Goal: Task Accomplishment & Management: Manage account settings

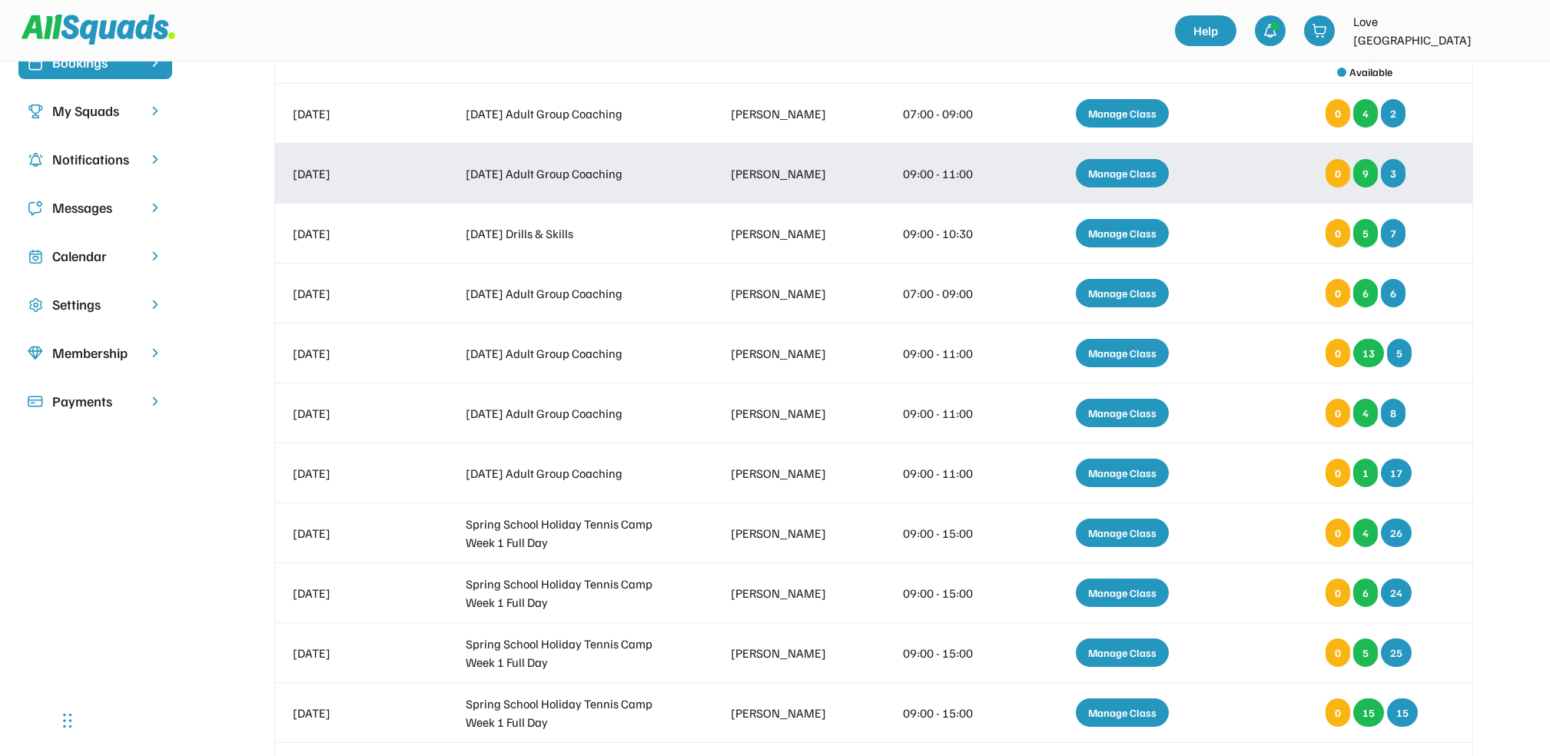
scroll to position [131, 0]
click at [1114, 172] on div "Manage Class" at bounding box center [1122, 173] width 93 height 28
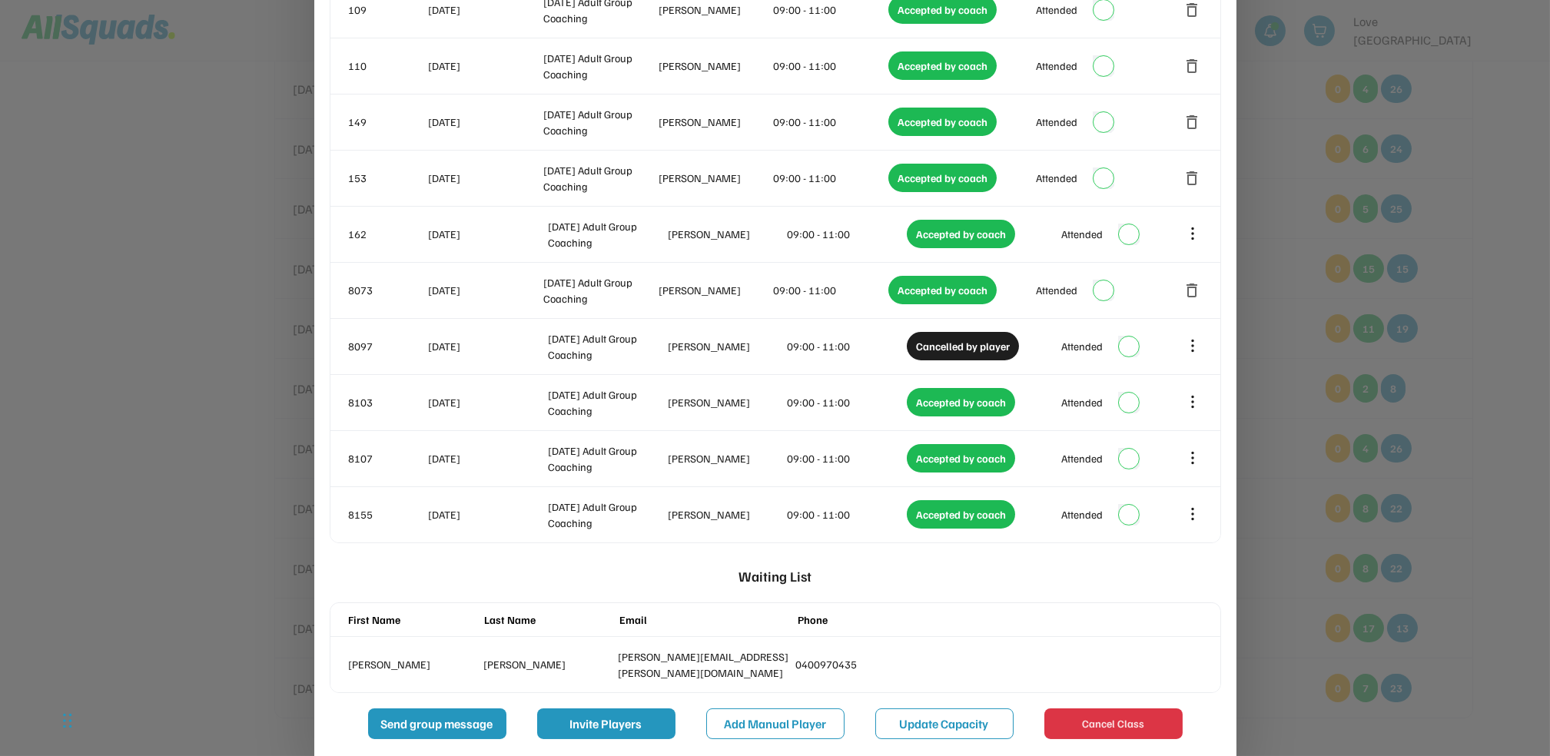
scroll to position [646, 0]
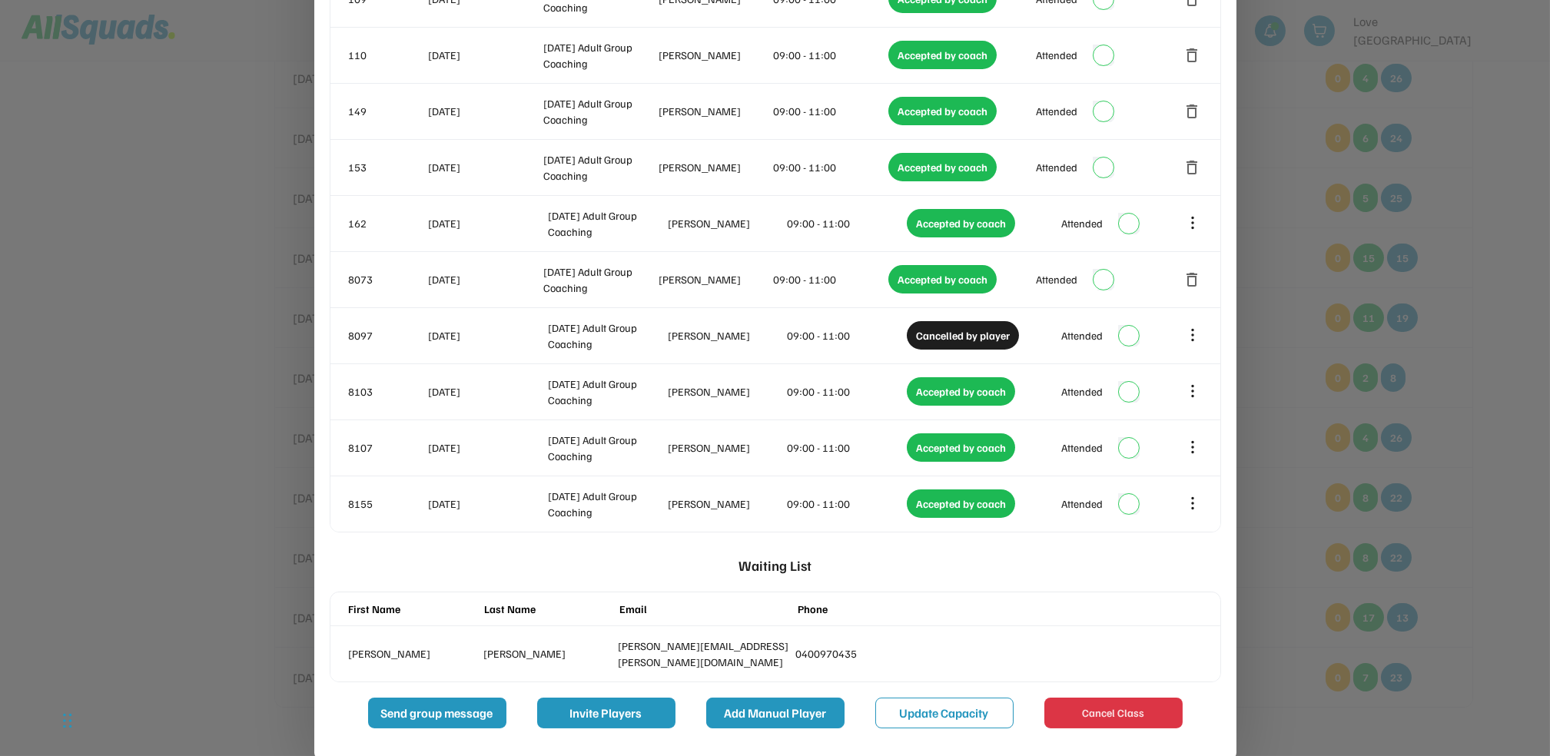
click at [759, 716] on button "Add Manual Player" at bounding box center [775, 713] width 138 height 31
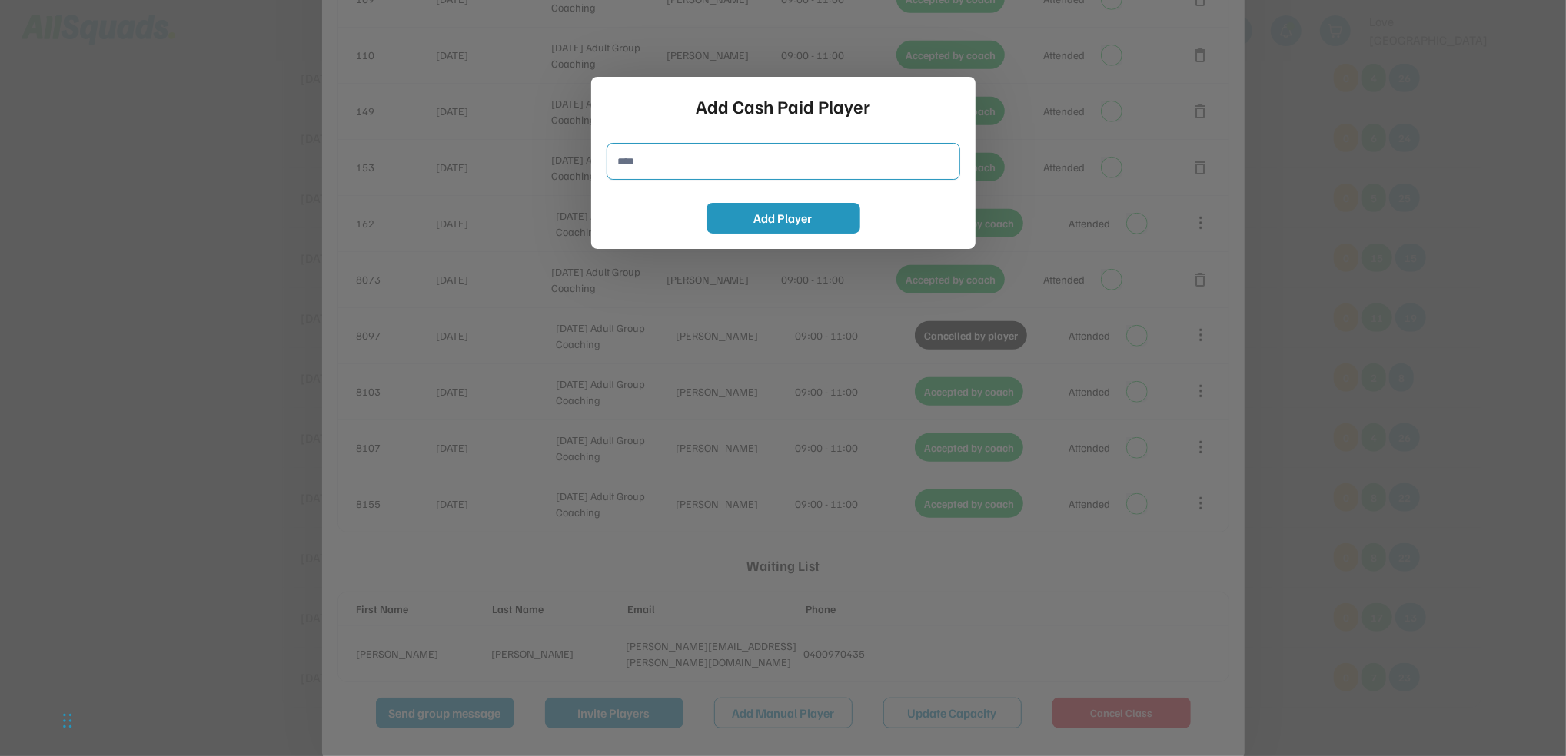
click at [698, 168] on input "input" at bounding box center [783, 161] width 354 height 37
type input "**********"
click at [752, 214] on button "Add Player" at bounding box center [783, 218] width 154 height 31
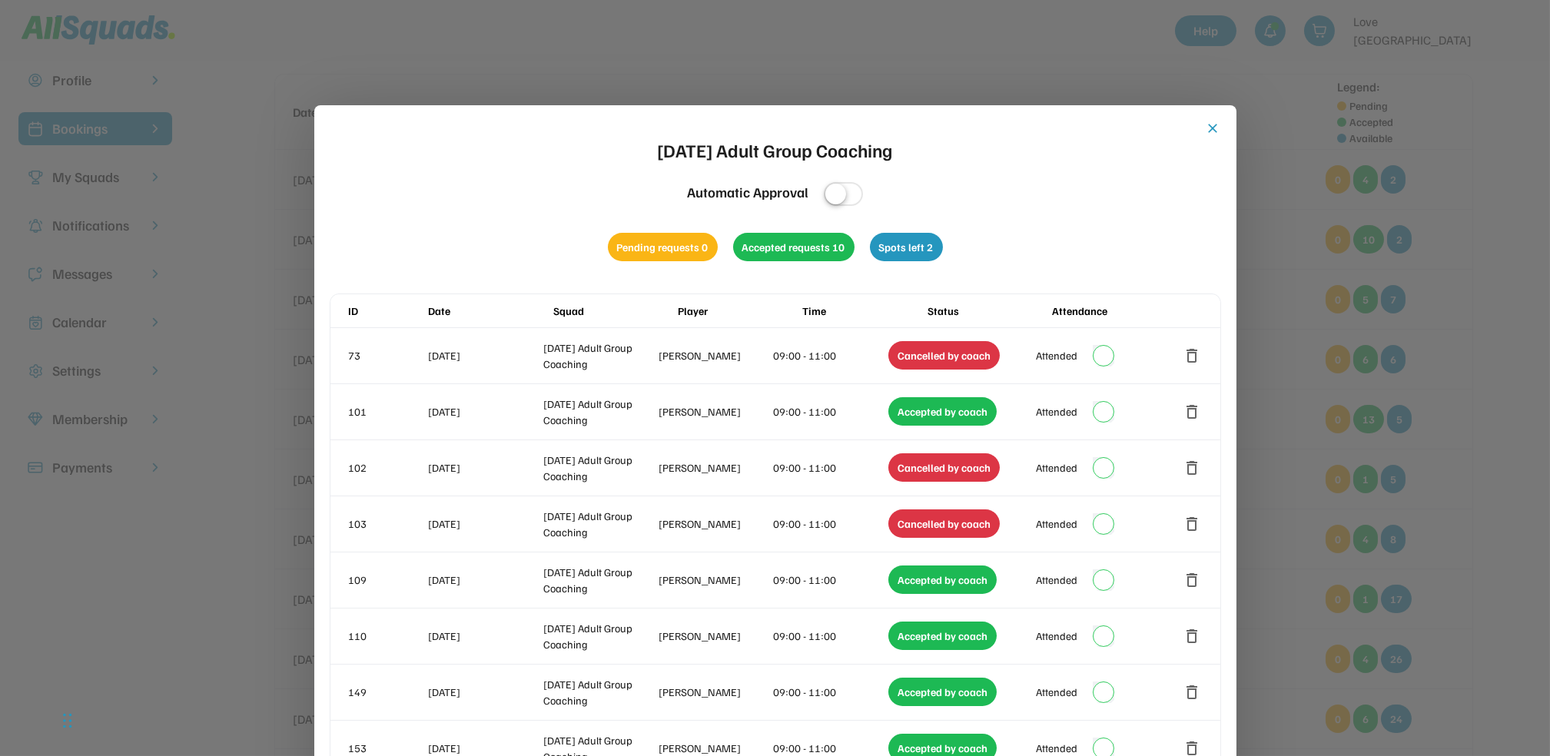
scroll to position [0, 0]
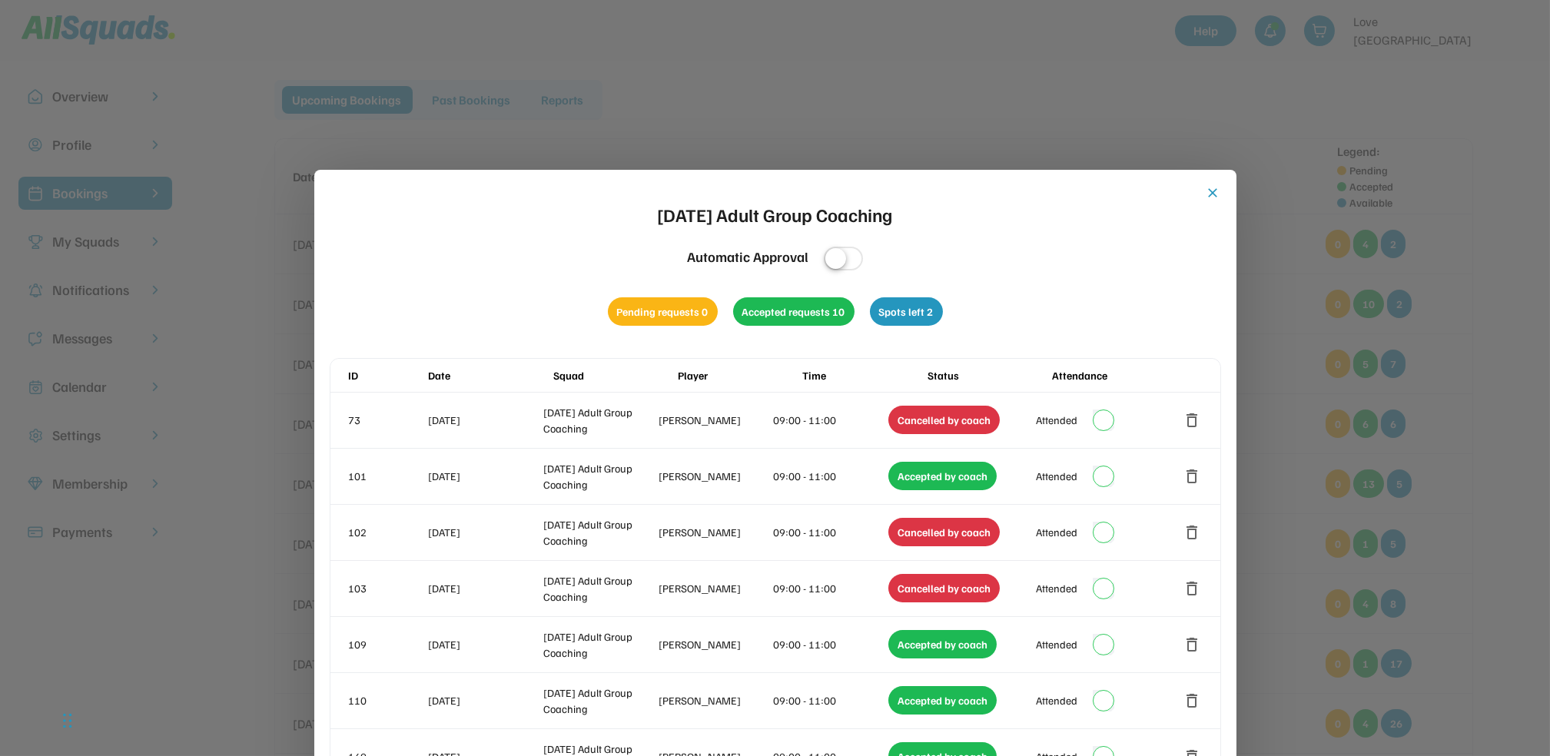
click at [1211, 193] on button "close" at bounding box center [1213, 192] width 15 height 15
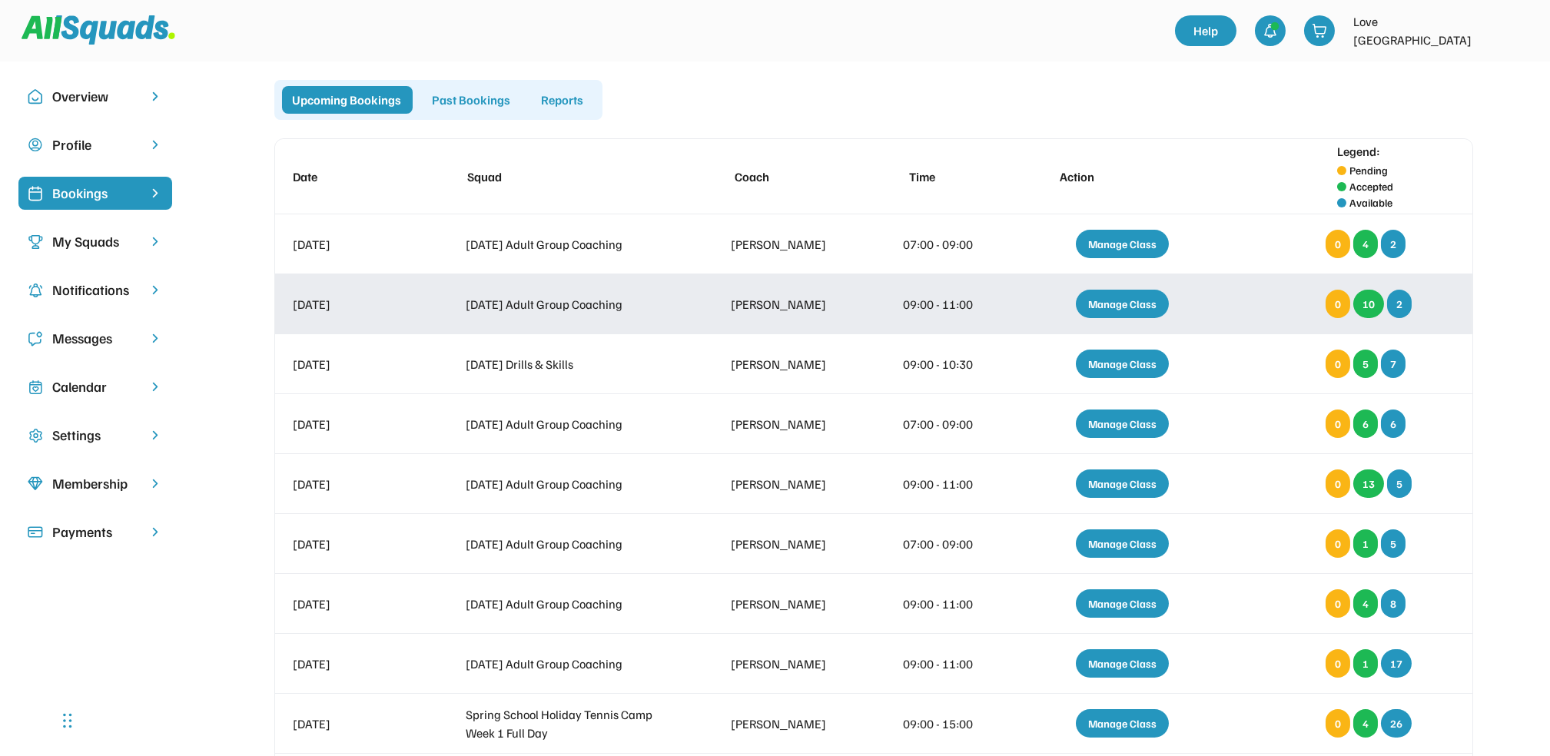
click at [1144, 297] on div "Manage Class" at bounding box center [1122, 304] width 93 height 28
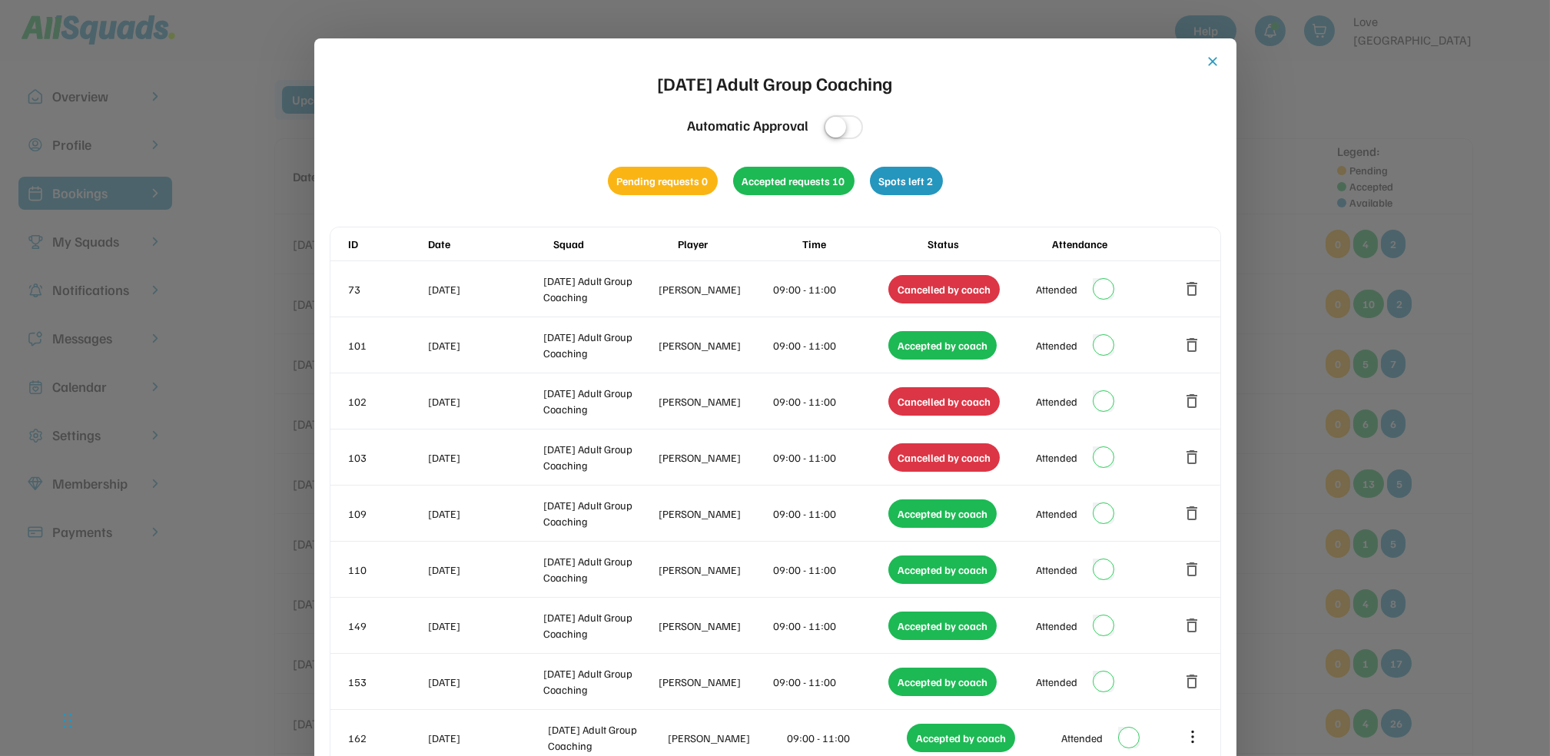
click at [1221, 60] on div "close [DATE] Adult Group Coaching Automatic Approval Pending requests 0 Accepte…" at bounding box center [775, 683] width 922 height 1291
click at [1214, 61] on button "close" at bounding box center [1213, 61] width 15 height 15
